Goal: Task Accomplishment & Management: Manage account settings

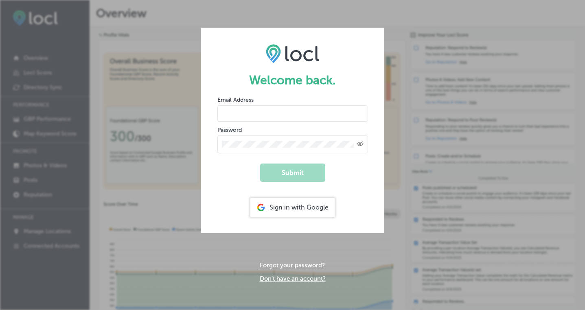
type input "[PERSON_NAME][EMAIL_ADDRESS][DOMAIN_NAME]"
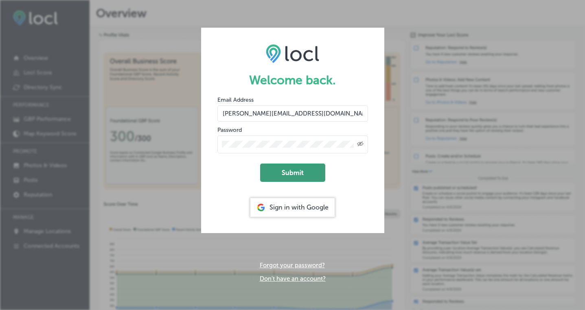
click at [301, 172] on button "Submit" at bounding box center [292, 173] width 65 height 18
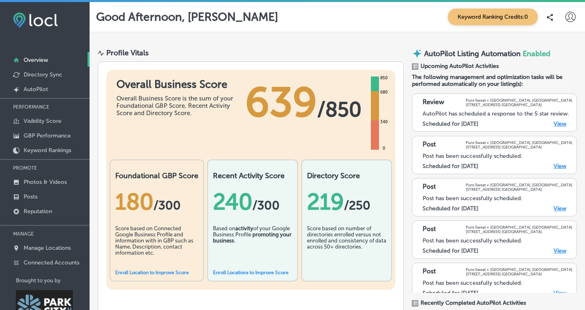
click at [557, 125] on link "View" at bounding box center [560, 124] width 13 height 7
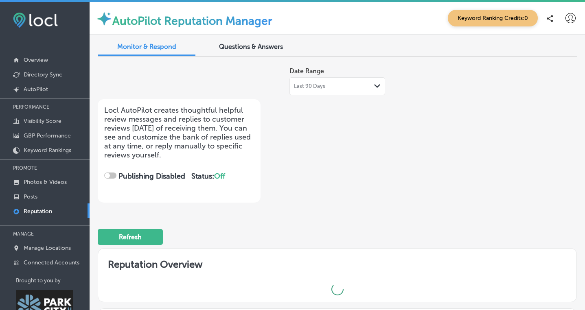
checkbox input "true"
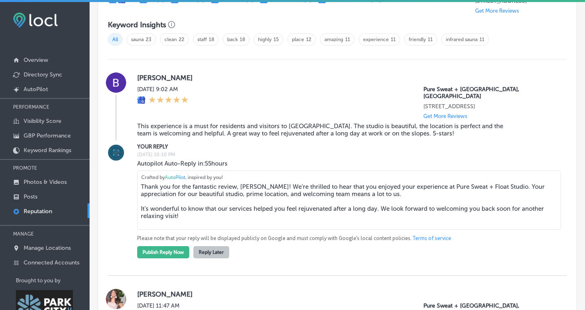
scroll to position [539, 0]
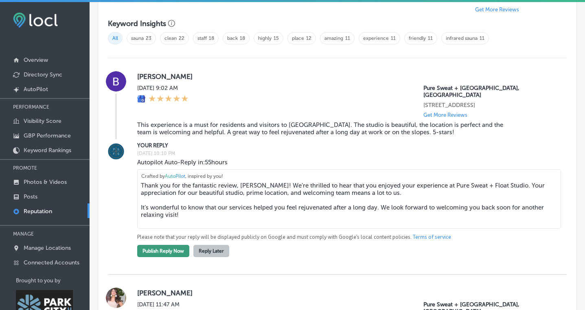
click at [180, 248] on button "Publish Reply Now" at bounding box center [163, 251] width 52 height 12
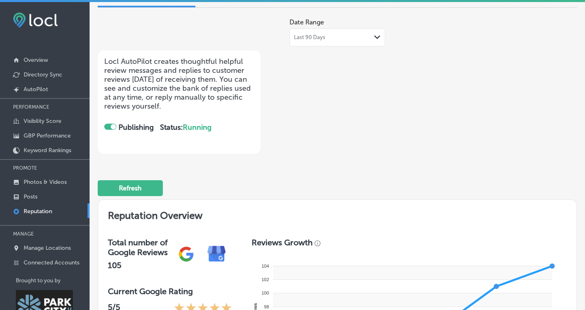
scroll to position [0, 0]
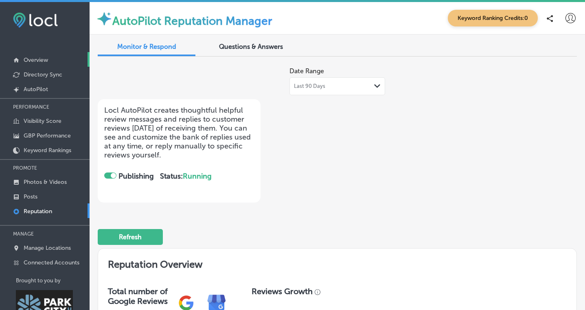
click at [44, 61] on p "Overview" at bounding box center [36, 60] width 24 height 7
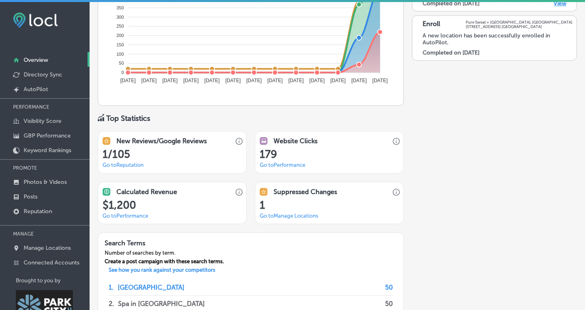
scroll to position [467, 0]
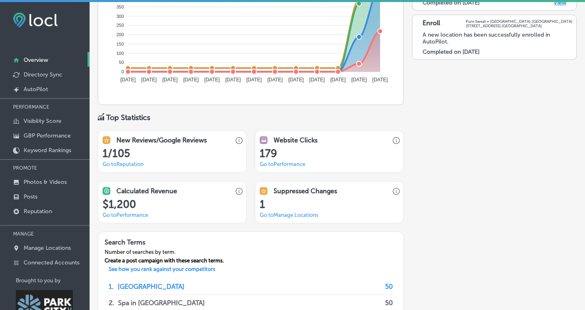
click at [289, 215] on link "Go to Manage Locations" at bounding box center [289, 215] width 59 height 6
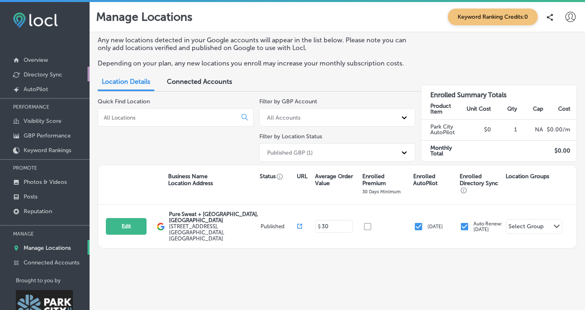
click at [39, 75] on p "Directory Sync" at bounding box center [43, 74] width 39 height 7
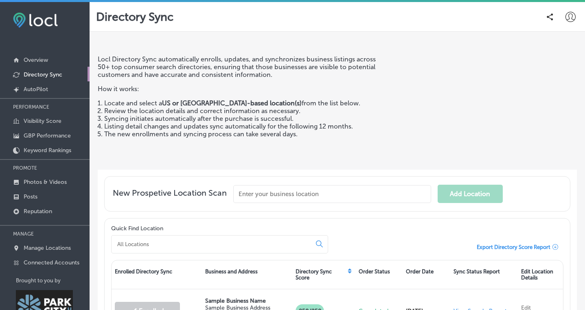
click at [574, 15] on icon at bounding box center [570, 17] width 10 height 10
click at [535, 89] on p "Log Out" at bounding box center [543, 88] width 24 height 10
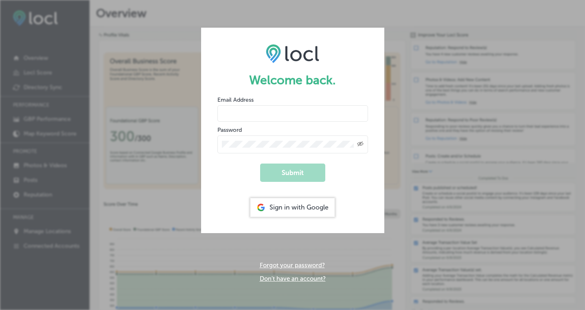
type input "[PERSON_NAME][EMAIL_ADDRESS][DOMAIN_NAME]"
